Goal: Information Seeking & Learning: Learn about a topic

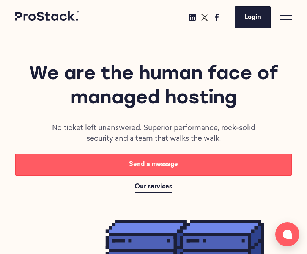
click at [287, 20] on span at bounding box center [286, 19] width 12 height 1
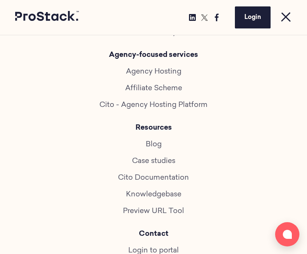
scroll to position [415, 0]
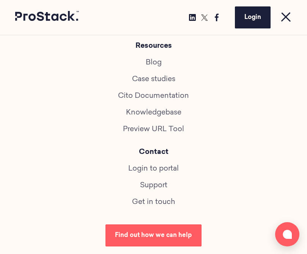
click at [144, 98] on link "Cito Documentation" at bounding box center [153, 96] width 71 height 7
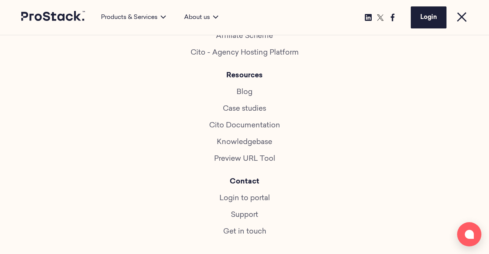
scroll to position [415, 0]
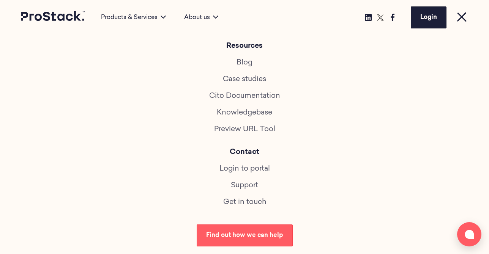
click at [247, 186] on link "Support" at bounding box center [244, 185] width 27 height 7
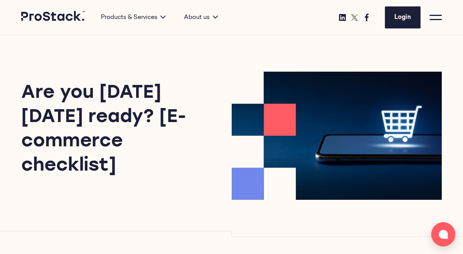
click at [428, 16] on div "Login" at bounding box center [334, 17] width 215 height 22
click at [437, 19] on span at bounding box center [436, 19] width 12 height 1
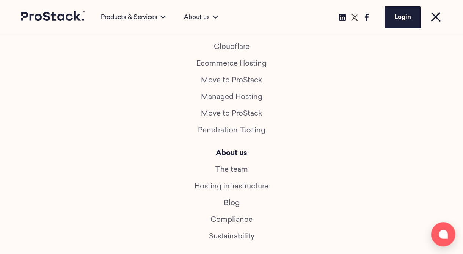
scroll to position [128, 0]
click at [235, 204] on link "Blog" at bounding box center [232, 203] width 16 height 7
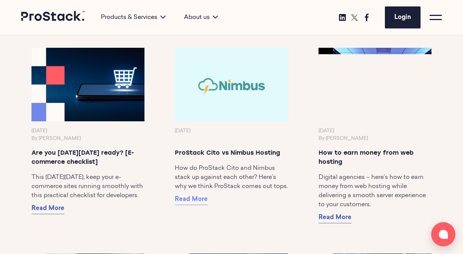
scroll to position [457, 0]
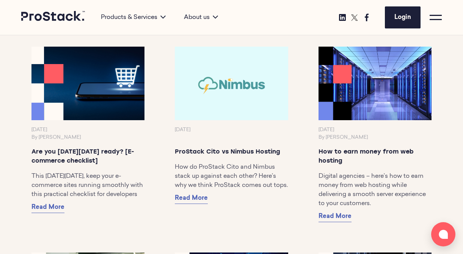
click at [113, 86] on img at bounding box center [87, 83] width 119 height 77
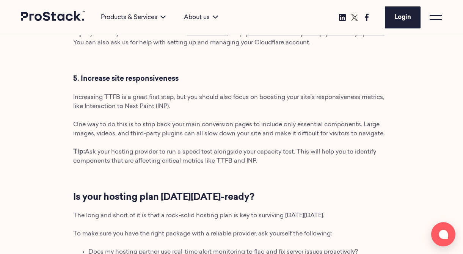
scroll to position [945, 0]
